Goal: Task Accomplishment & Management: Manage account settings

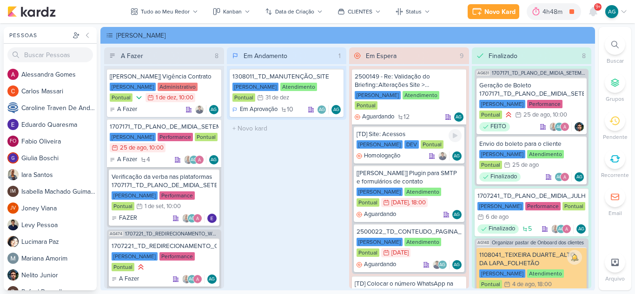
scroll to position [19, 0]
click at [590, 12] on icon at bounding box center [592, 11] width 7 height 8
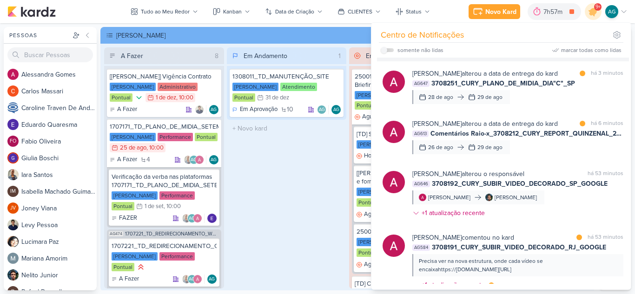
scroll to position [93, 0]
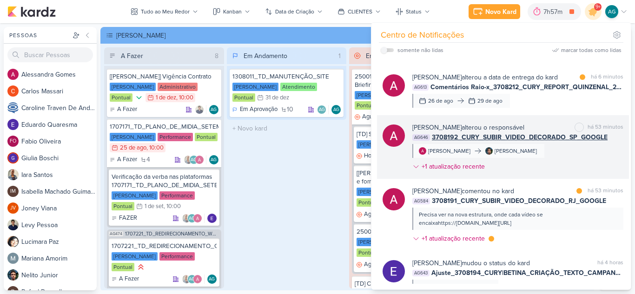
click at [563, 159] on div "Alessandra Gomes alterou o responsável marcar como não lida há 53 minutos AG646…" at bounding box center [517, 149] width 211 height 53
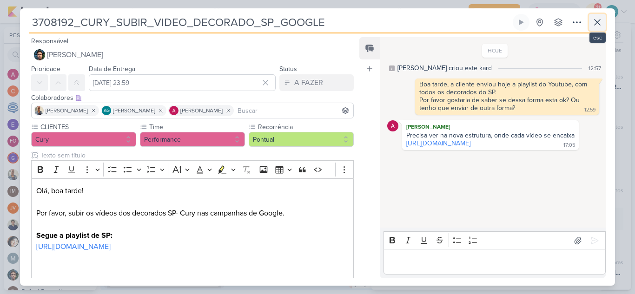
click at [601, 25] on icon at bounding box center [597, 22] width 11 height 11
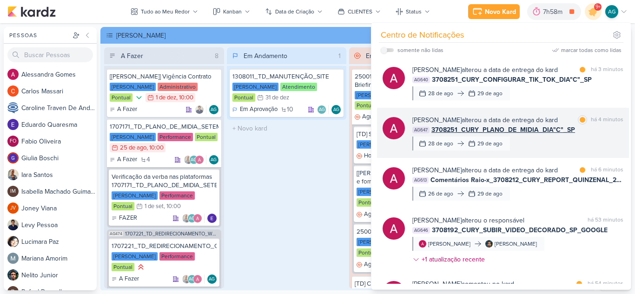
scroll to position [46, 0]
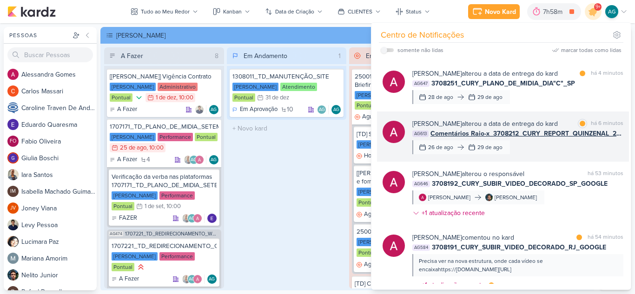
click at [526, 148] on div "Alessandra Gomes alterou a data de entrega do kard marcar como lida há 6 minuto…" at bounding box center [517, 136] width 211 height 35
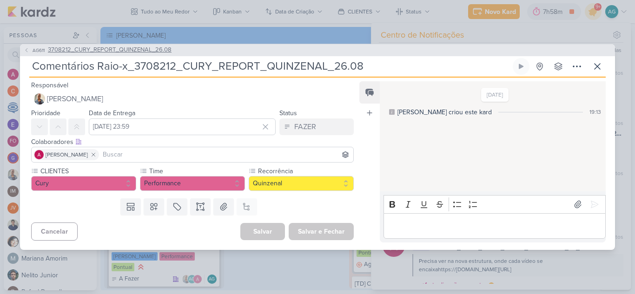
click at [163, 53] on span "3708212_CURY_REPORT_QUINZENAL_26.08" at bounding box center [110, 50] width 124 height 9
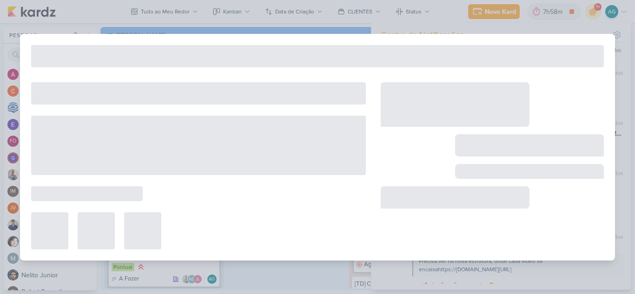
type input "3708212_CURY_REPORT_QUINZENAL_26.08"
type input "26 de agosto de 2025 às 14:00"
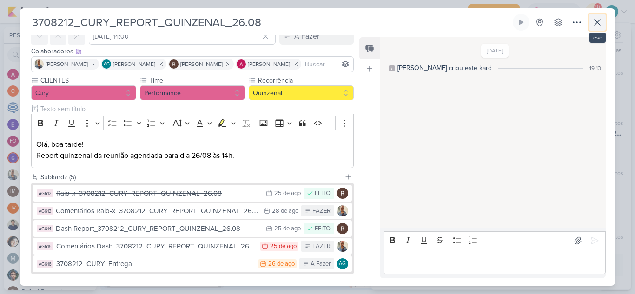
click at [596, 21] on icon at bounding box center [598, 23] width 6 height 6
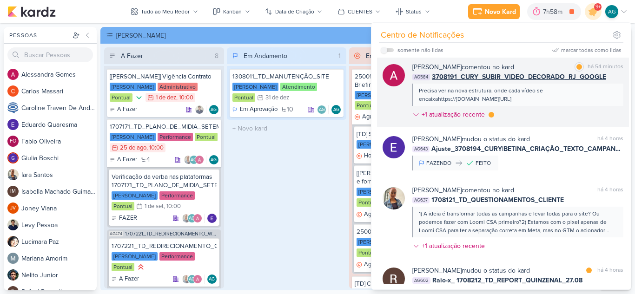
scroll to position [232, 0]
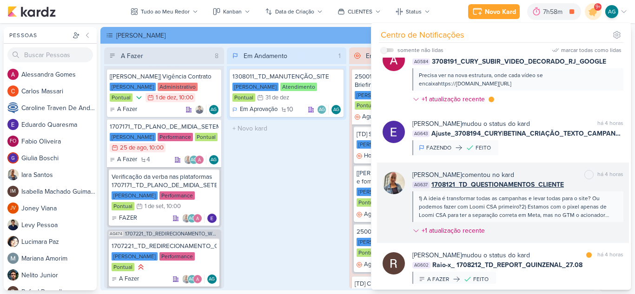
click at [533, 219] on div "1) A ideia é transformar todas as campanhas e levar todas para o site? Ou podem…" at bounding box center [517, 206] width 197 height 25
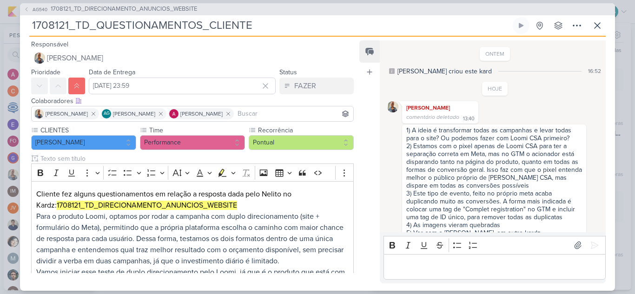
scroll to position [37, 0]
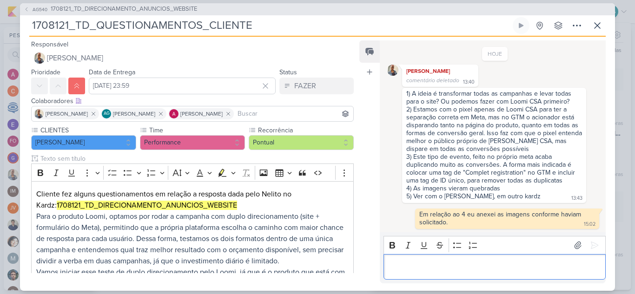
click at [526, 270] on p "Editor editing area: main" at bounding box center [494, 266] width 212 height 11
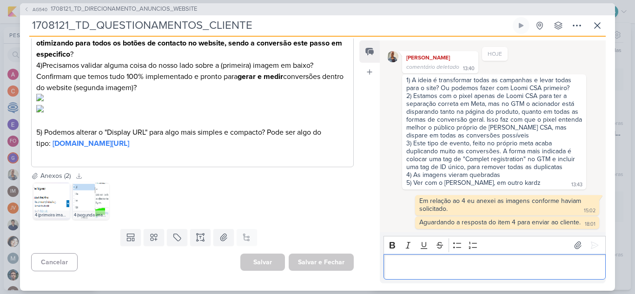
scroll to position [465, 0]
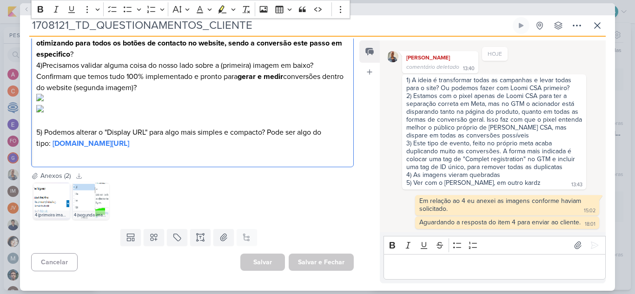
drag, startPoint x: 172, startPoint y: 206, endPoint x: 28, endPoint y: 187, distance: 144.4
click at [576, 25] on icon at bounding box center [576, 25] width 11 height 11
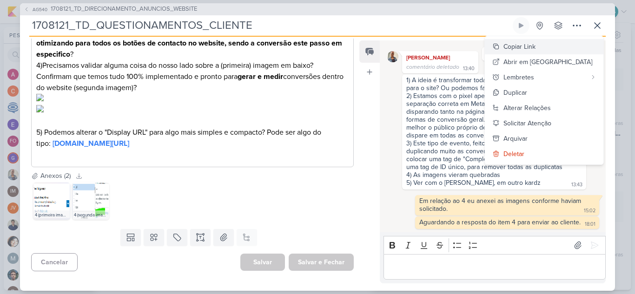
click at [536, 46] on div "Copiar Link" at bounding box center [519, 47] width 32 height 10
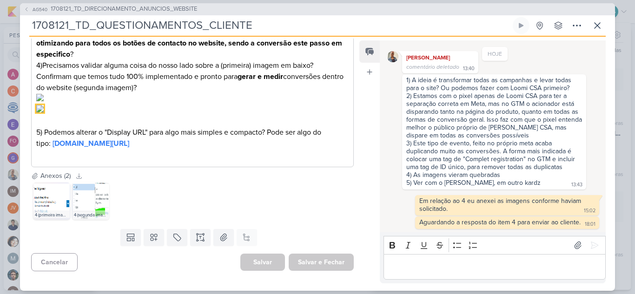
copy p "5) Podemos alterar o "Display URL" para algo mais simples e compacto? Pode ser …"
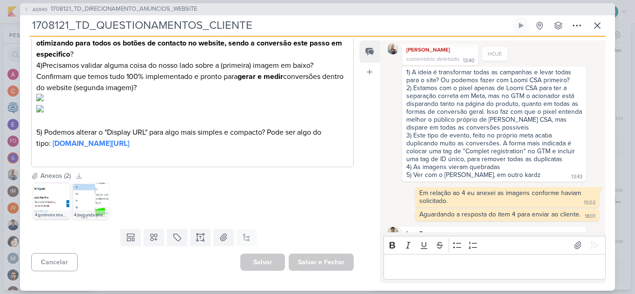
scroll to position [109, 0]
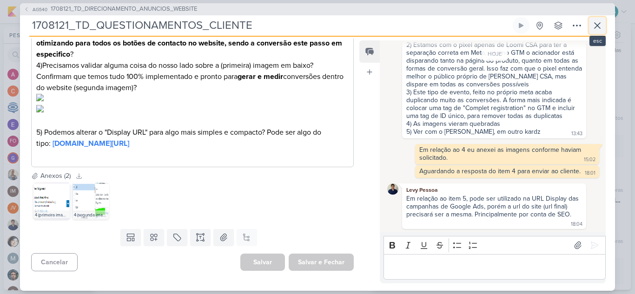
click at [603, 26] on button at bounding box center [597, 25] width 17 height 17
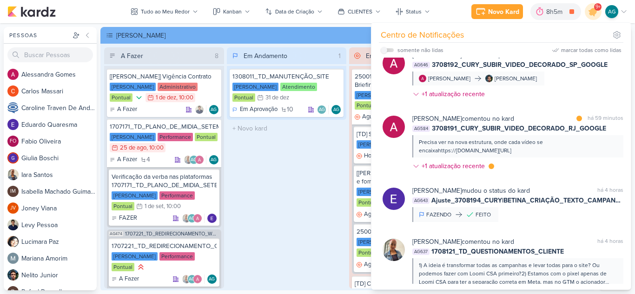
click at [327, 202] on div "Em Andamento 1 1308011_TD_MANUTENÇÃO_SITE [PERSON_NAME] Atendimento Pontual 31/…" at bounding box center [287, 167] width 120 height 241
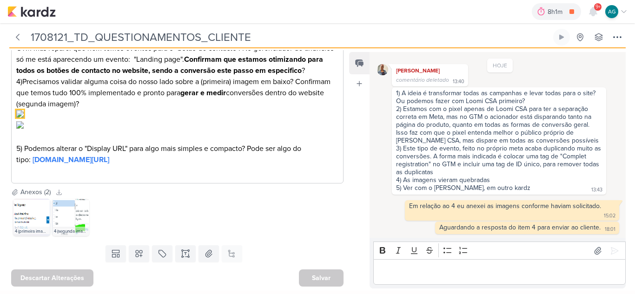
scroll to position [511, 0]
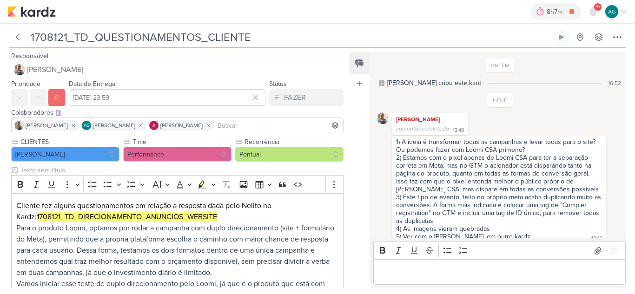
scroll to position [92, 0]
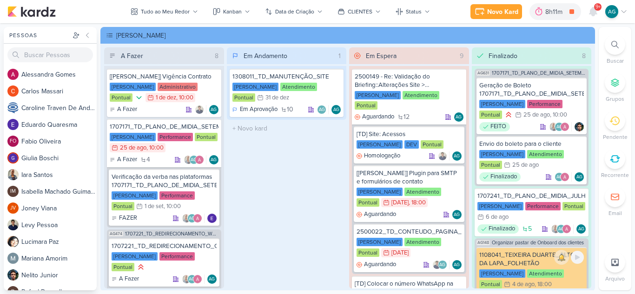
click at [535, 258] on div "1108041_TEIXEIRA DUARTE_ALTO DA LAPA_FOLHETÃO" at bounding box center [531, 259] width 105 height 17
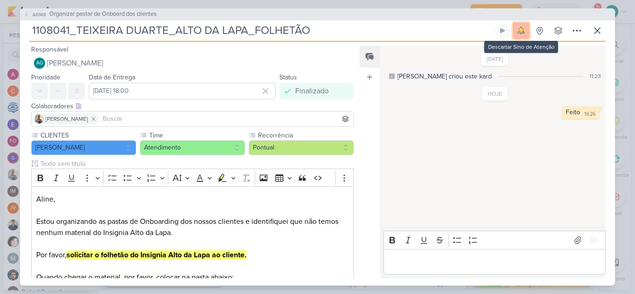
click at [519, 28] on img at bounding box center [521, 30] width 13 height 13
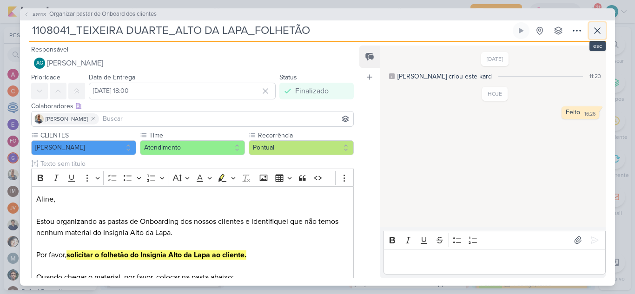
click at [596, 30] on icon at bounding box center [597, 30] width 11 height 11
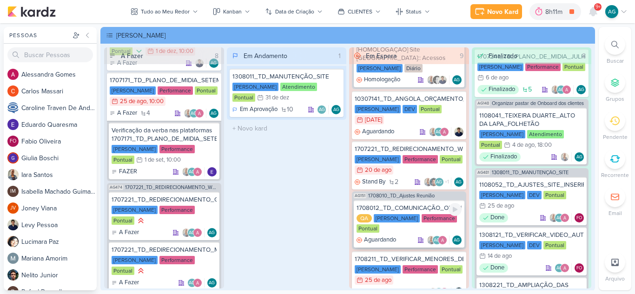
scroll to position [431, 0]
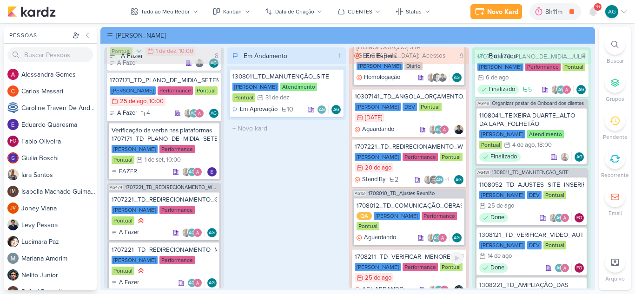
click at [392, 253] on div "1708211_TD_VERIFICAR_MENORES_DE_IDADE_LCSA" at bounding box center [409, 257] width 109 height 8
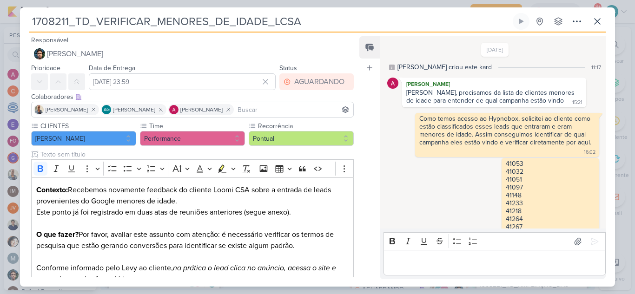
scroll to position [186, 0]
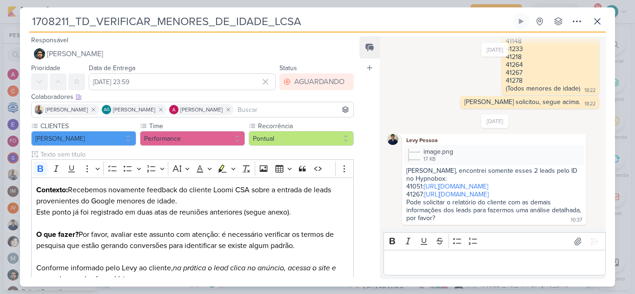
click at [421, 265] on p "Editor editing area: main" at bounding box center [494, 263] width 212 height 11
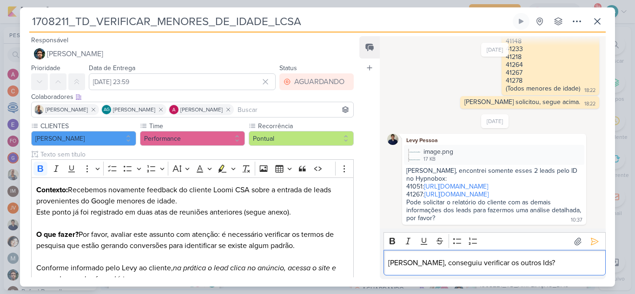
click at [406, 262] on p "Levy, conseguiu verificar os outros Ids?" at bounding box center [494, 263] width 212 height 11
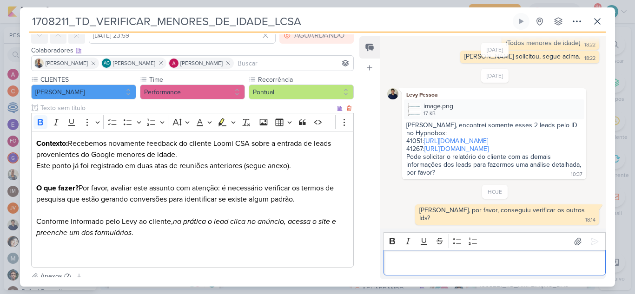
scroll to position [0, 0]
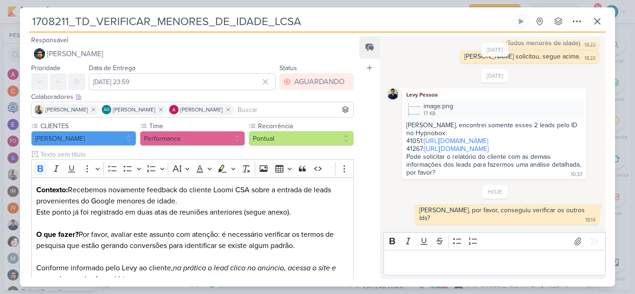
click at [255, 115] on input at bounding box center [294, 109] width 116 height 11
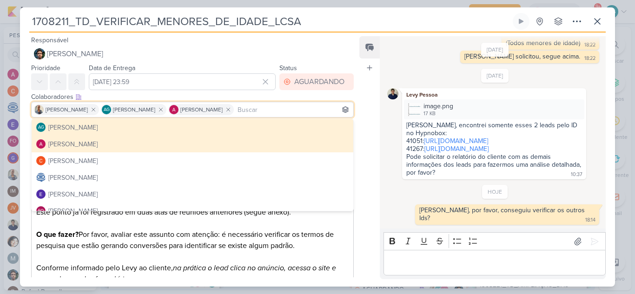
type input "ç"
click at [254, 112] on input at bounding box center [294, 109] width 116 height 11
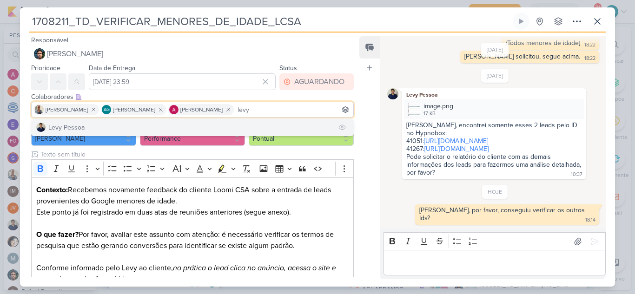
type input "levy"
click at [223, 129] on button "Levy Pessoa" at bounding box center [193, 127] width 322 height 17
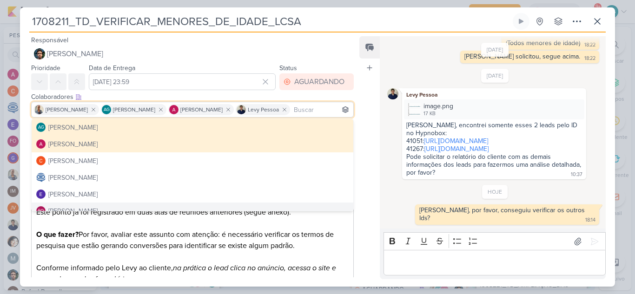
click at [366, 228] on div "Feed Atrelar email Solte o email para atrelar ao kard" at bounding box center [369, 157] width 20 height 243
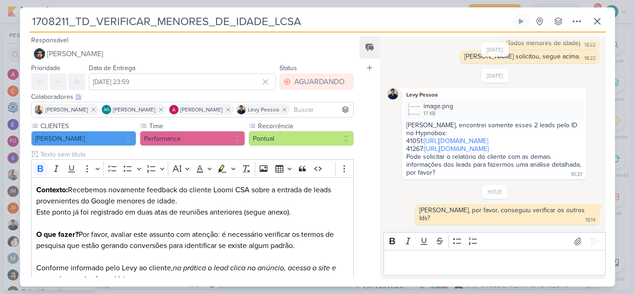
scroll to position [143, 0]
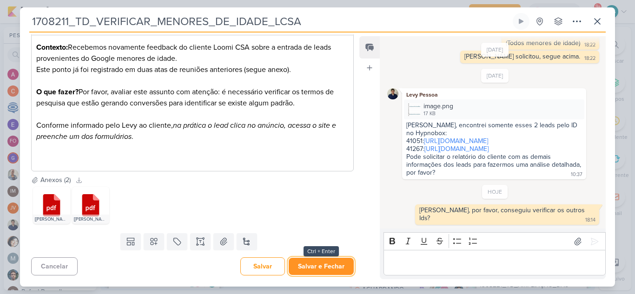
click at [322, 268] on button "Salvar e Fechar" at bounding box center [321, 266] width 65 height 17
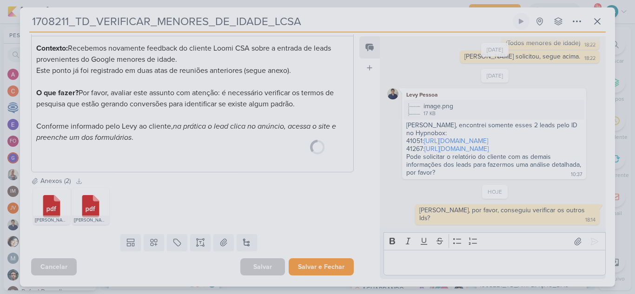
scroll to position [142, 0]
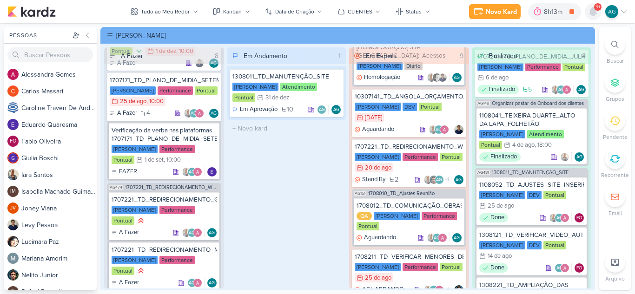
click at [591, 14] on icon at bounding box center [592, 11] width 7 height 8
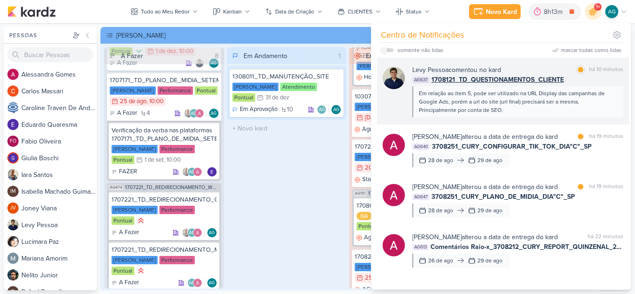
click at [521, 80] on span "1708121_TD_QUESTIONAMENTOS_CLIENTE" at bounding box center [497, 80] width 132 height 10
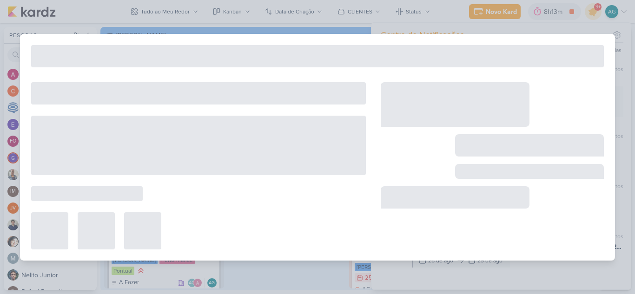
type input "1708121_TD_QUESTIONAMENTOS_CLIENTE"
type input "27 de agosto de 2025 às 23:59"
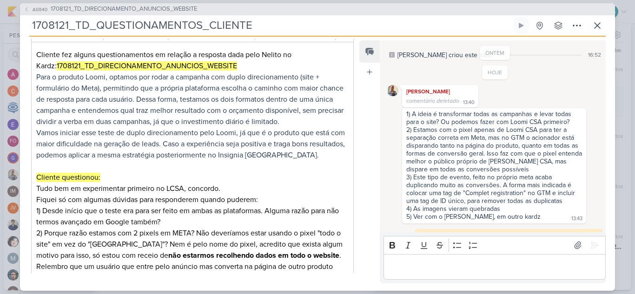
scroll to position [0, 0]
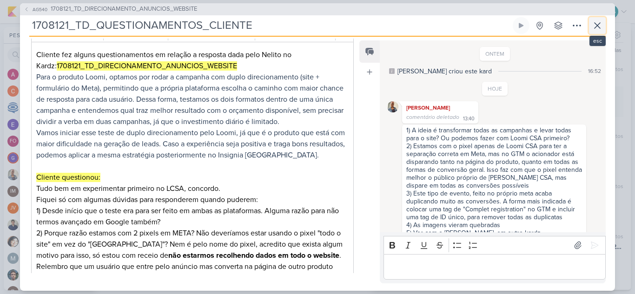
click at [597, 27] on icon at bounding box center [597, 25] width 11 height 11
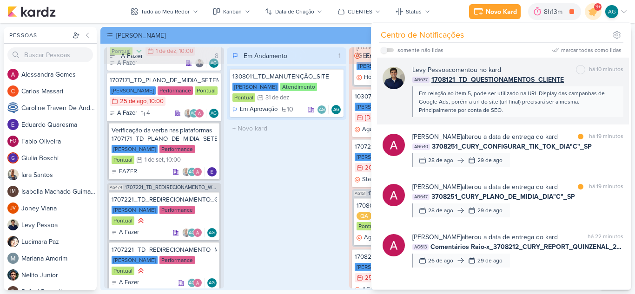
click at [483, 104] on div "Em relação ao item 5, pode ser utilizado na URL Display das campanhas de Google…" at bounding box center [517, 101] width 197 height 25
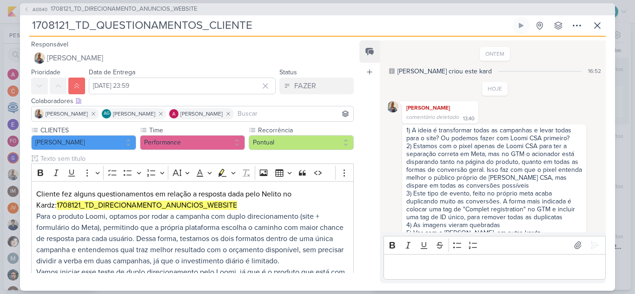
scroll to position [109, 0]
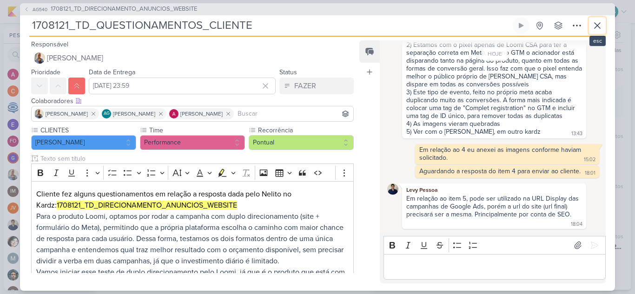
click at [598, 25] on icon at bounding box center [597, 25] width 11 height 11
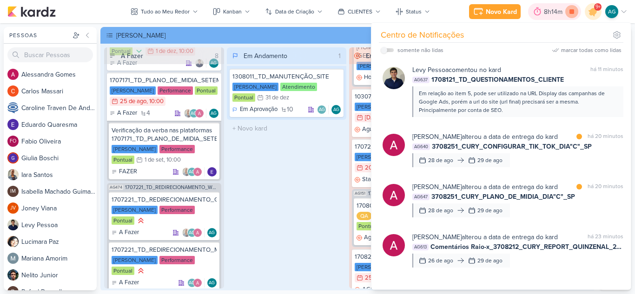
click at [571, 13] on icon at bounding box center [571, 11] width 5 height 5
click at [325, 164] on div "Em Andamento 1 1308011_TD_MANUTENÇÃO_SITE [PERSON_NAME] Atendimento Pontual 31/…" at bounding box center [287, 167] width 120 height 241
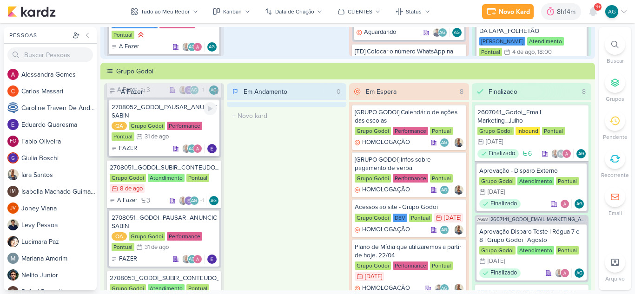
scroll to position [186, 0]
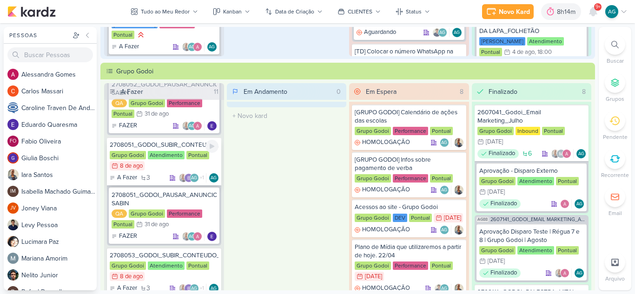
click at [158, 147] on div "2708051_GODOI_SUBIR_CONTEUDO_SOCIAL_EM_PERFORMANCE_AB" at bounding box center [164, 145] width 109 height 8
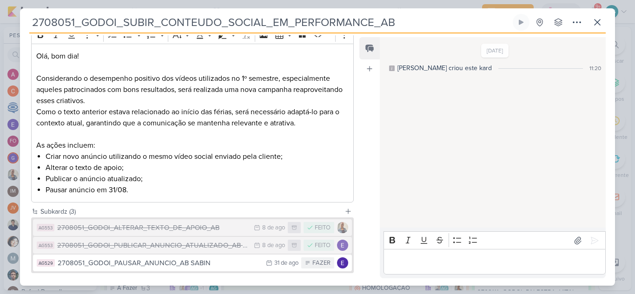
scroll to position [181, 0]
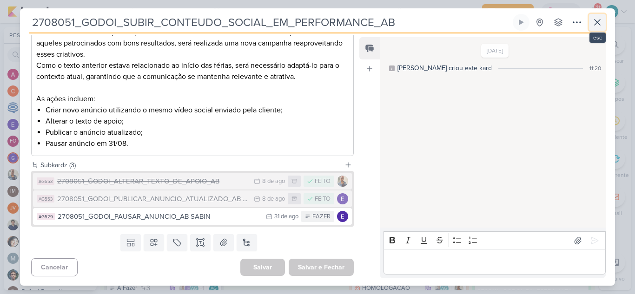
click at [598, 22] on icon at bounding box center [597, 22] width 11 height 11
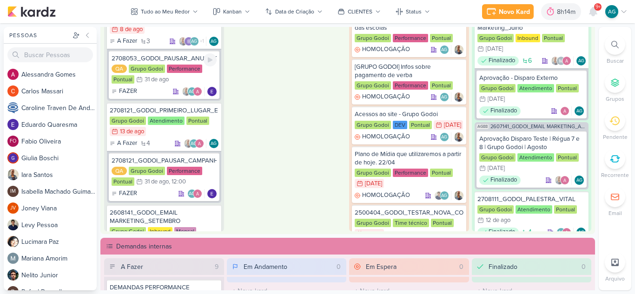
scroll to position [372, 0]
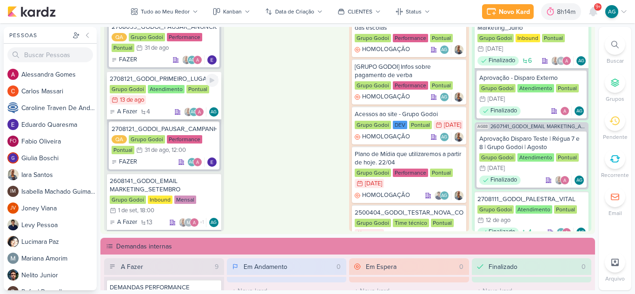
click at [160, 77] on div "2708121_GODOI_PRIMEIRO_LUGAR_ENEM_VITAL" at bounding box center [164, 79] width 109 height 8
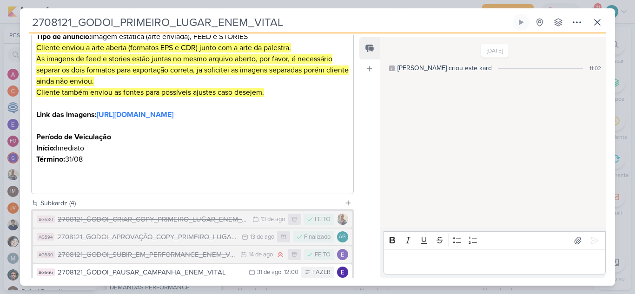
scroll to position [299, 0]
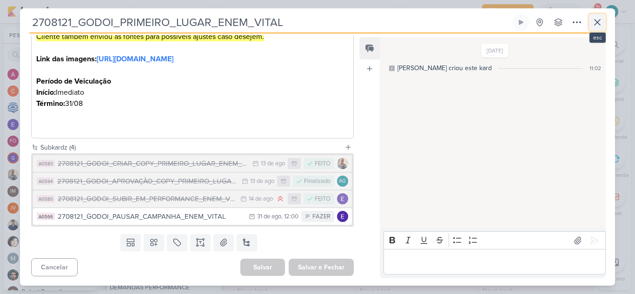
click at [595, 20] on icon at bounding box center [598, 23] width 6 height 6
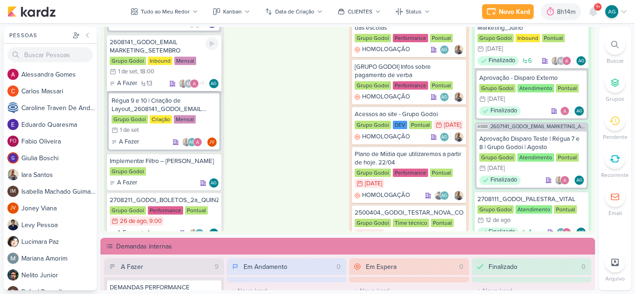
scroll to position [511, 0]
click at [172, 105] on div "Régua 9 e 10 | Criação de Layout_2608141_GODOI_EMAIL MARKETING_SETEMBRO" at bounding box center [164, 104] width 105 height 17
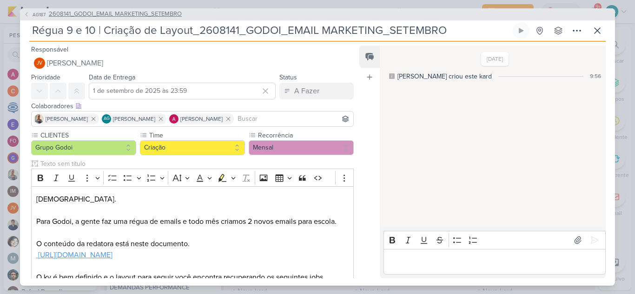
click at [161, 14] on span "2608141_GODOI_EMAIL MARKETING_SETEMBRO" at bounding box center [115, 14] width 133 height 9
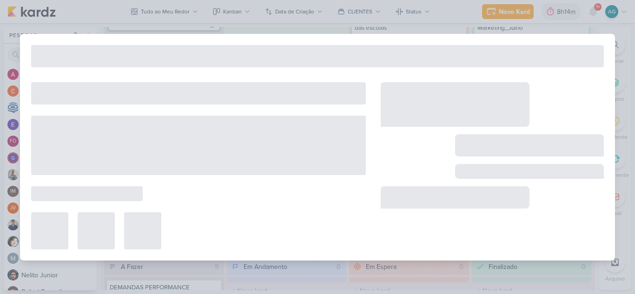
type input "2608141_GODOI_EMAIL MARKETING_SETEMBRO"
type input "1 de setembro de 2025 às 18:00"
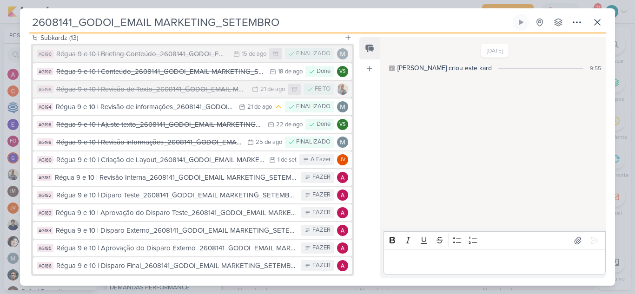
scroll to position [139, 0]
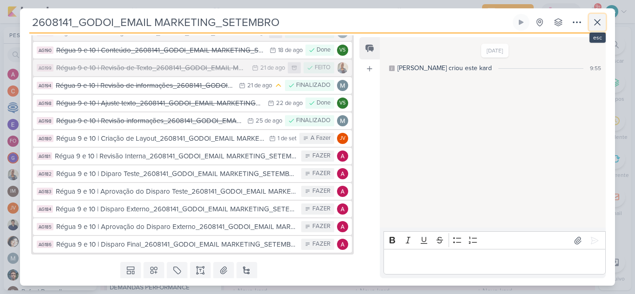
click at [600, 22] on icon at bounding box center [597, 22] width 11 height 11
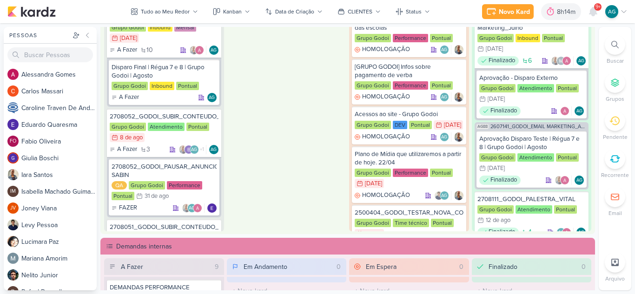
scroll to position [0, 0]
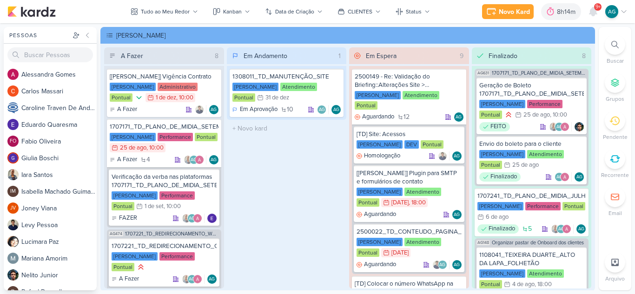
click at [622, 12] on icon at bounding box center [623, 11] width 7 height 7
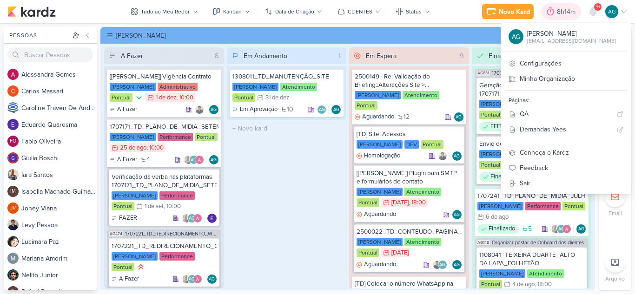
click at [569, 14] on div "8h14m" at bounding box center [567, 12] width 21 height 10
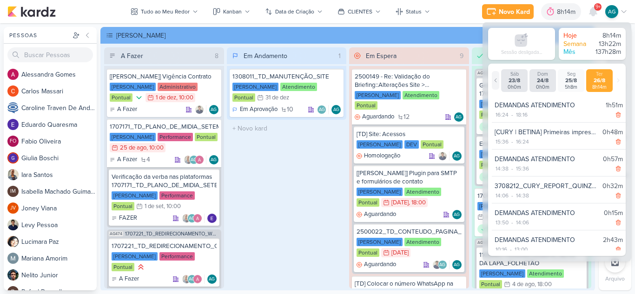
click at [495, 79] on icon at bounding box center [496, 81] width 6 height 6
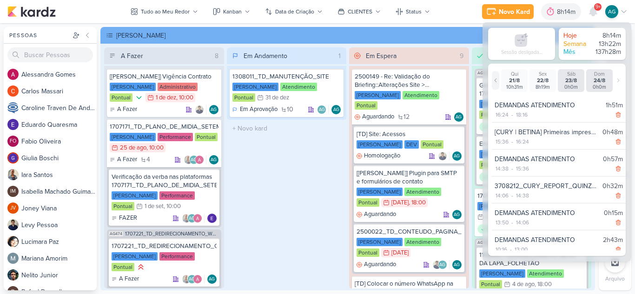
click at [495, 79] on icon at bounding box center [496, 81] width 6 height 6
click at [496, 82] on icon at bounding box center [496, 81] width 6 height 6
click at [594, 9] on icon at bounding box center [592, 11] width 7 height 8
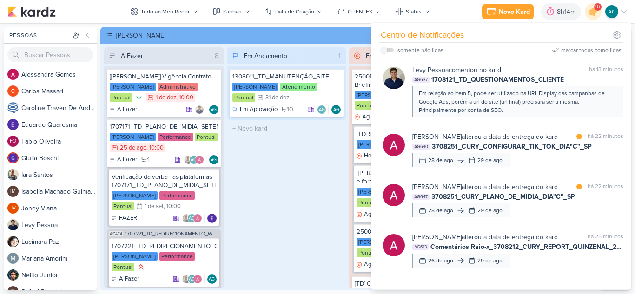
click at [282, 155] on div "Em Andamento 1 1308011_TD_MANUTENÇÃO_SITE [PERSON_NAME] Atendimento Pontual 31/…" at bounding box center [287, 167] width 120 height 241
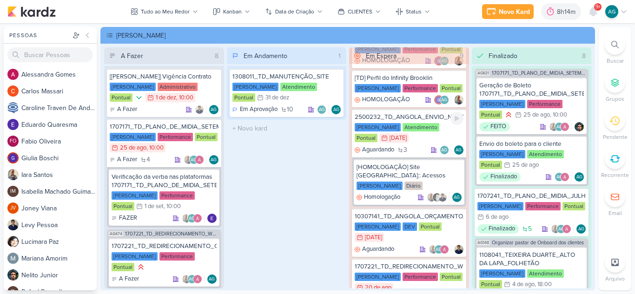
scroll to position [325, 0]
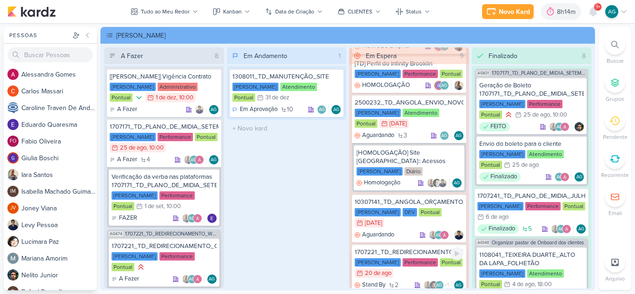
click at [395, 248] on div "1707221_TD_REDIRECIONAMENTO_WHATSAPP_GOOGLE_E_META" at bounding box center [409, 252] width 109 height 8
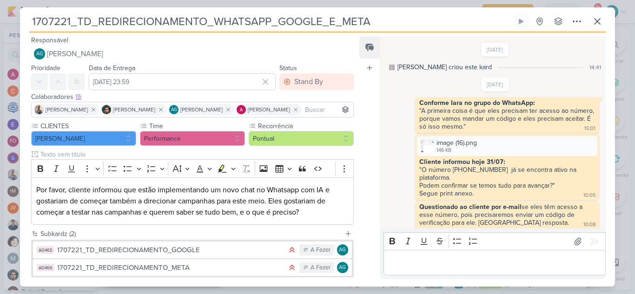
scroll to position [168, 0]
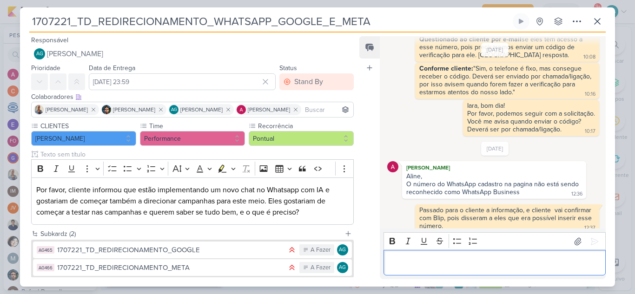
click at [435, 270] on div "Editor editing area: main" at bounding box center [495, 263] width 222 height 26
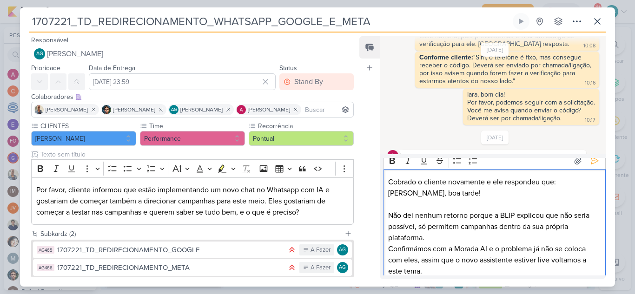
scroll to position [242, 0]
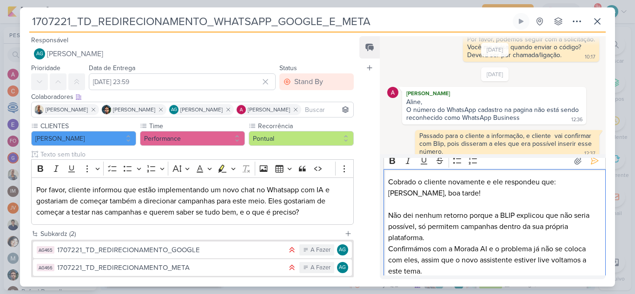
click at [462, 193] on p "[PERSON_NAME], boa tarde! Não dei nenhum retorno porque a BLIP explicou que não…" at bounding box center [494, 232] width 212 height 89
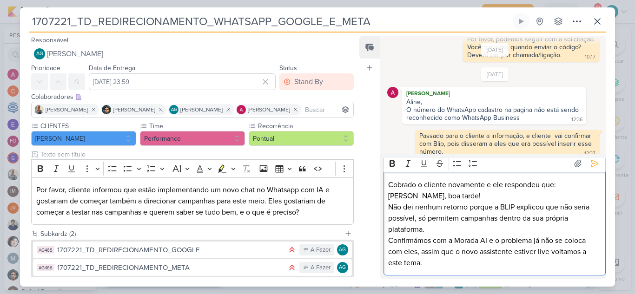
click at [389, 194] on p "[PERSON_NAME], boa tarde! Não dei nenhum retorno porque a BLIP explicou que não…" at bounding box center [494, 230] width 212 height 78
click at [448, 266] on p ""[PERSON_NAME], boa tarde! Não dei nenhum retorno porque a BLIP explicou que nã…" at bounding box center [494, 230] width 212 height 78
click at [595, 165] on icon at bounding box center [594, 163] width 9 height 9
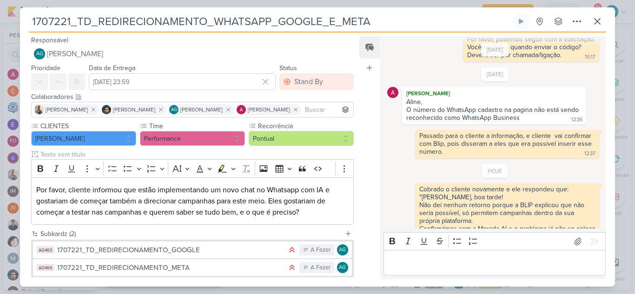
scroll to position [261, 0]
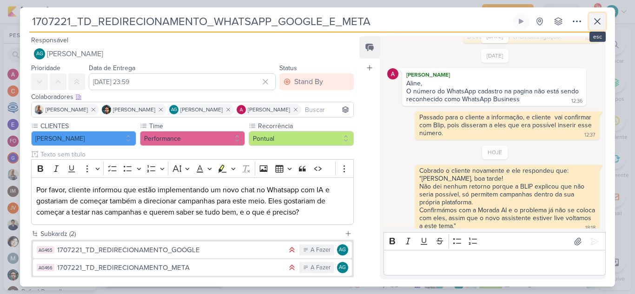
click at [601, 25] on icon at bounding box center [597, 21] width 11 height 11
